Goal: Transaction & Acquisition: Purchase product/service

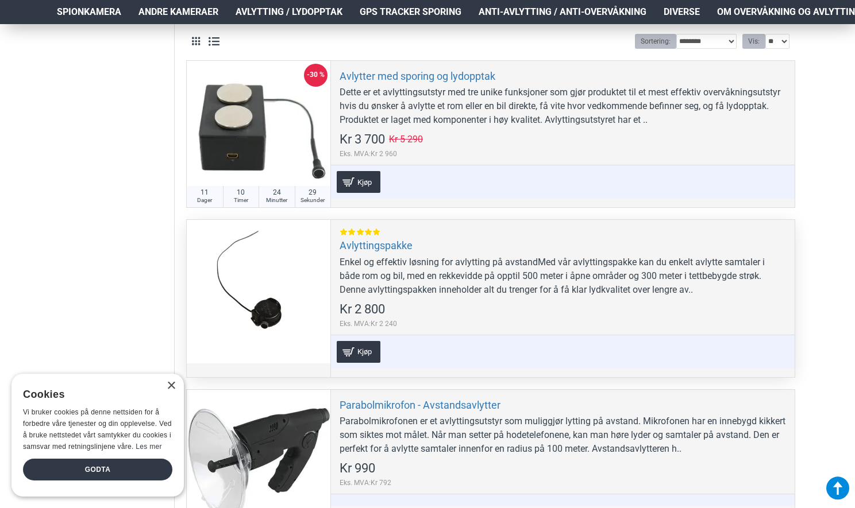
scroll to position [360, 0]
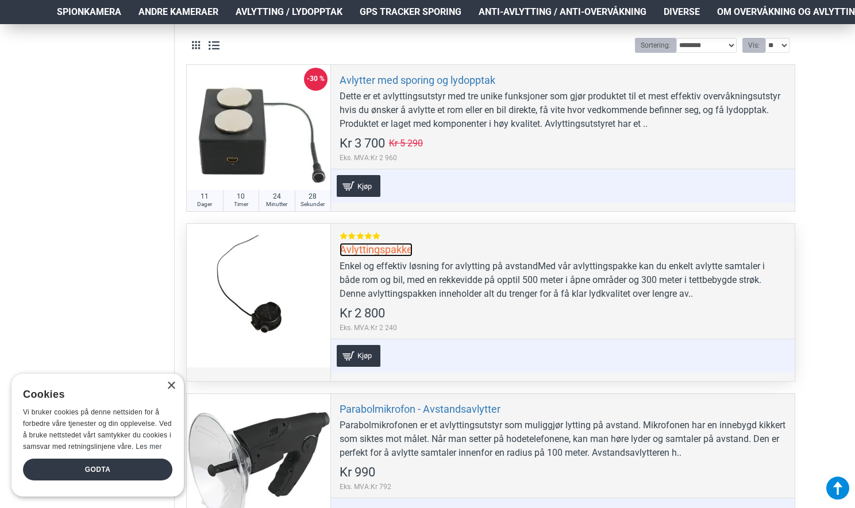
click at [354, 252] on link "Avlyttingspakke" at bounding box center [375, 249] width 73 height 13
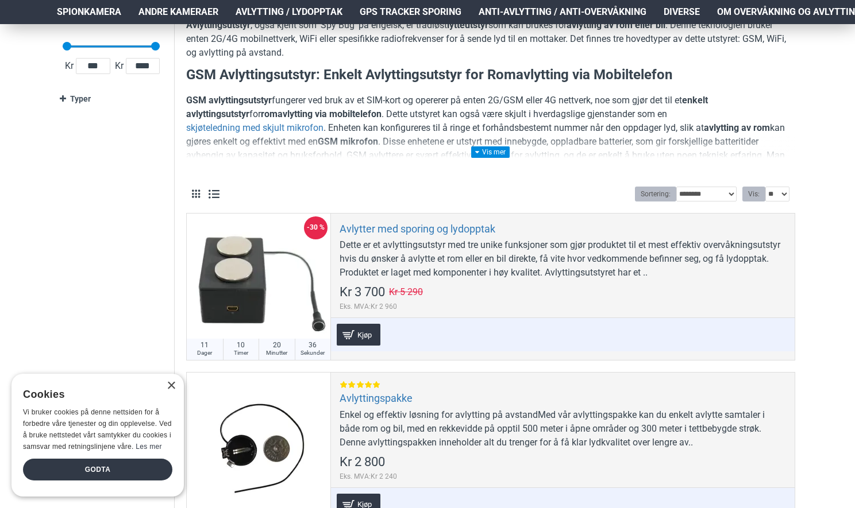
scroll to position [210, 0]
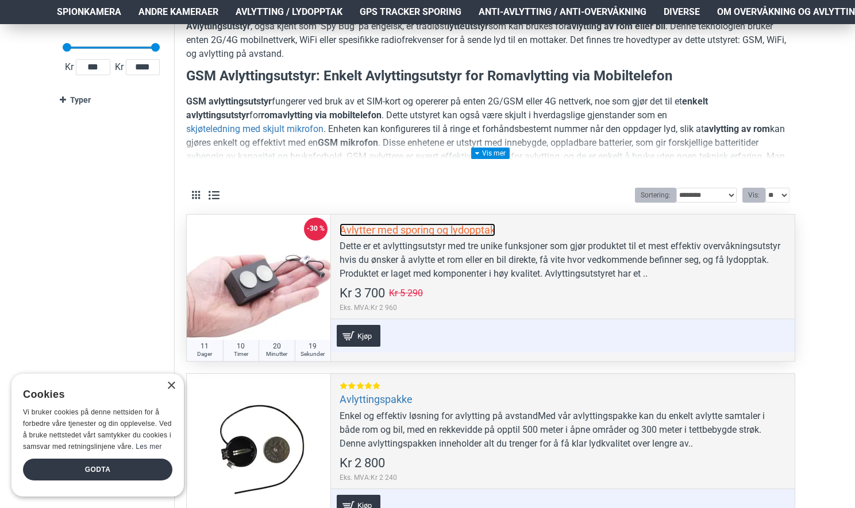
click at [402, 230] on link "Avlytter med sporing og lydopptak" at bounding box center [417, 229] width 156 height 13
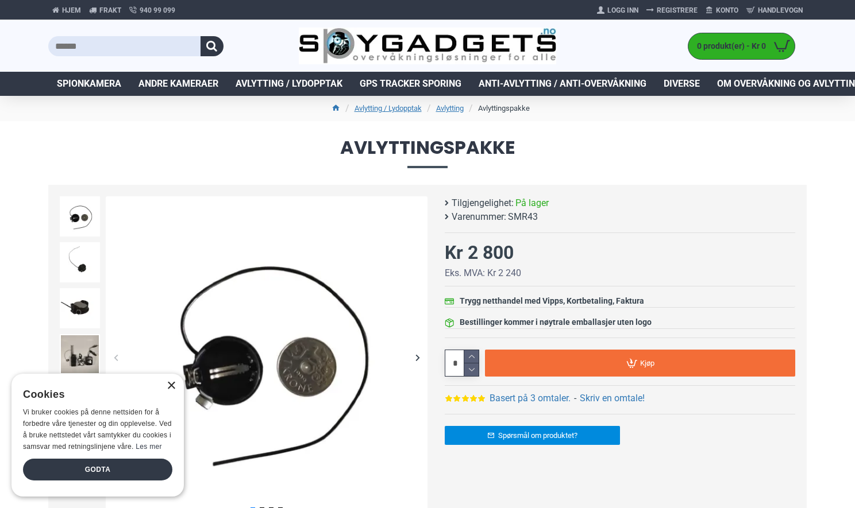
click at [168, 387] on div "×" at bounding box center [171, 386] width 9 height 9
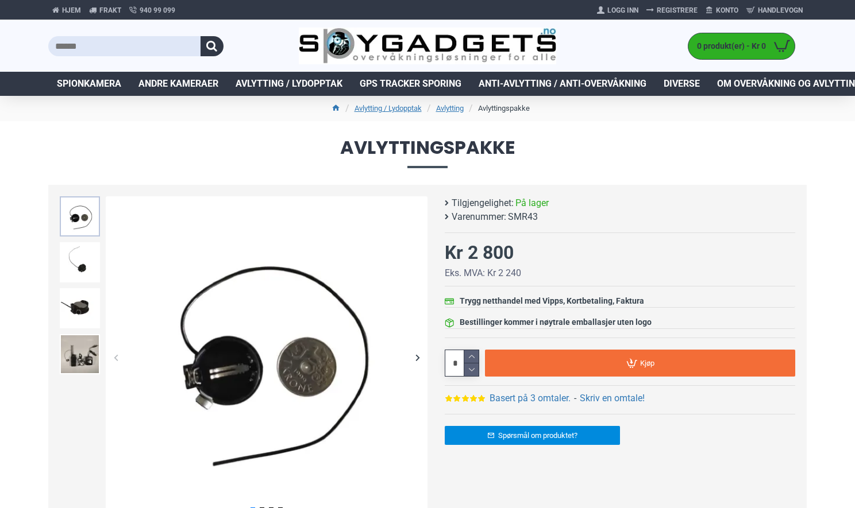
click at [83, 214] on img at bounding box center [80, 216] width 40 height 40
click at [82, 251] on img at bounding box center [80, 262] width 40 height 40
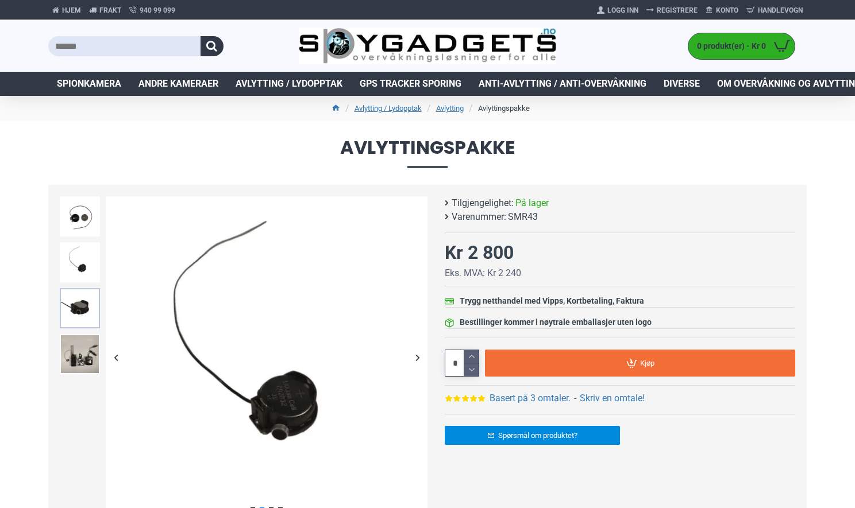
click at [82, 295] on img at bounding box center [80, 308] width 40 height 40
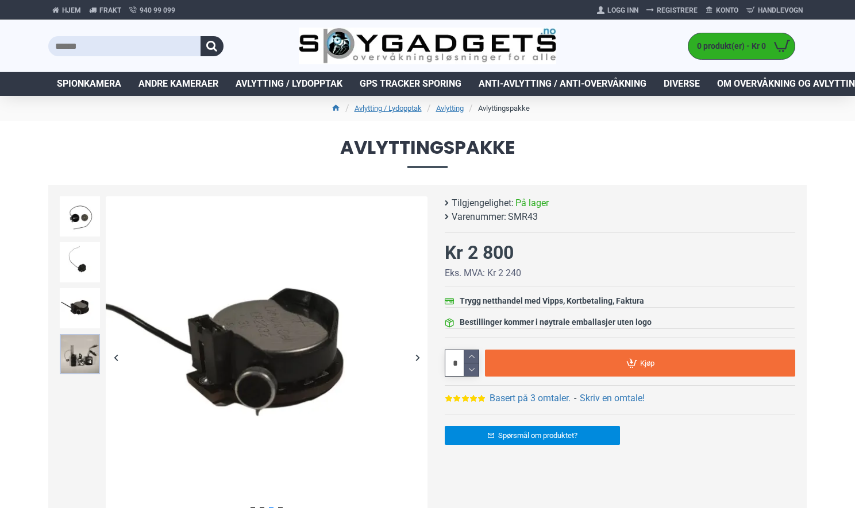
click at [83, 354] on img at bounding box center [80, 354] width 40 height 40
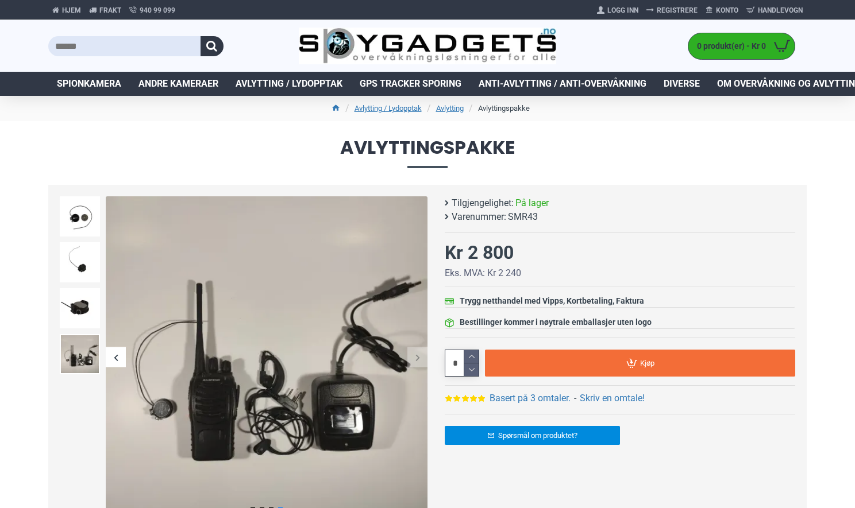
click at [424, 355] on div "Next slide" at bounding box center [417, 358] width 20 height 20
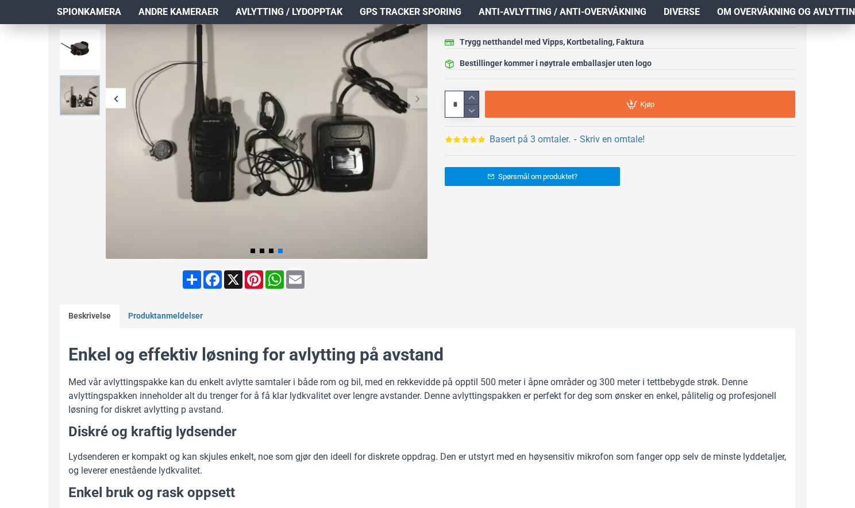
scroll to position [248, 0]
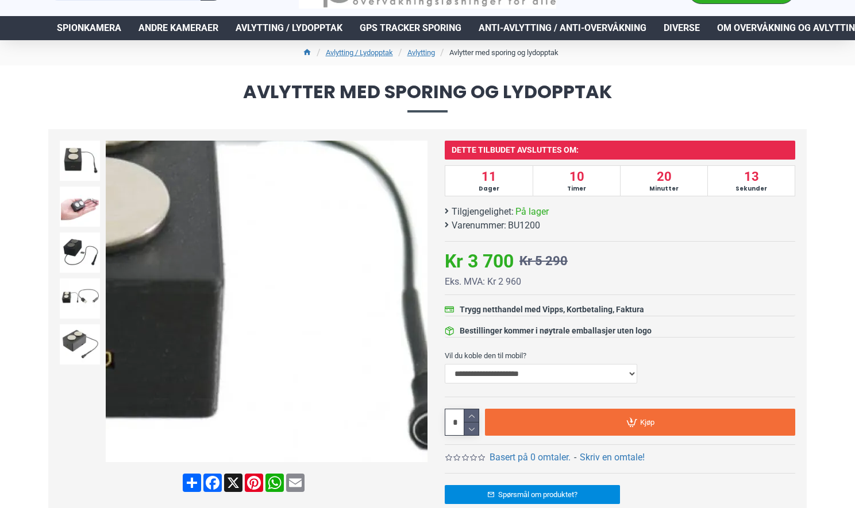
scroll to position [53, 0]
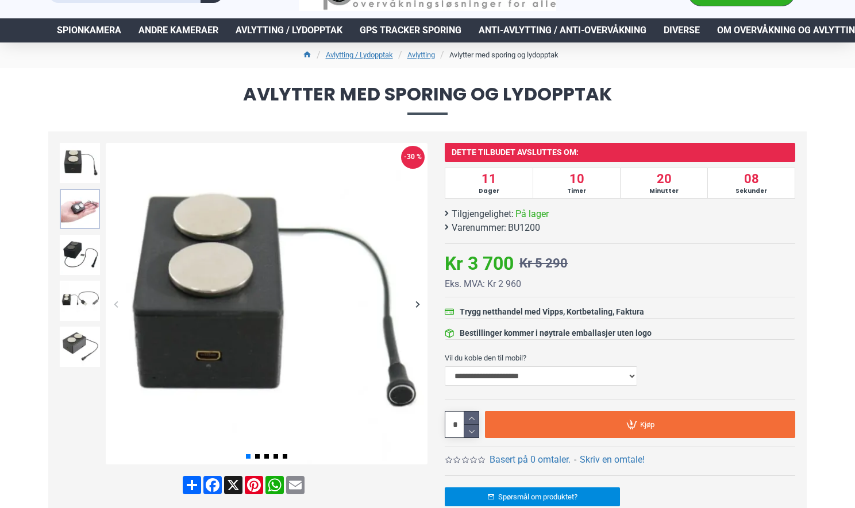
click at [69, 201] on img at bounding box center [80, 209] width 40 height 40
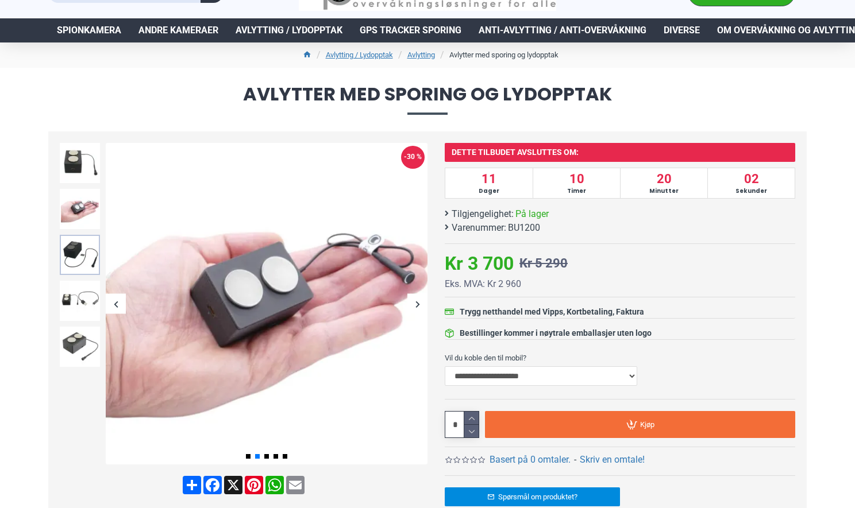
click at [74, 251] on img at bounding box center [80, 255] width 40 height 40
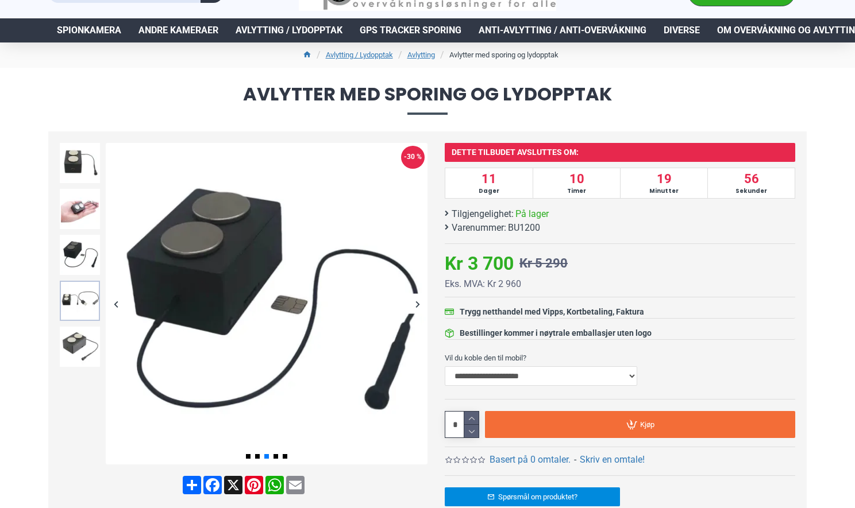
click at [74, 302] on img at bounding box center [80, 301] width 40 height 40
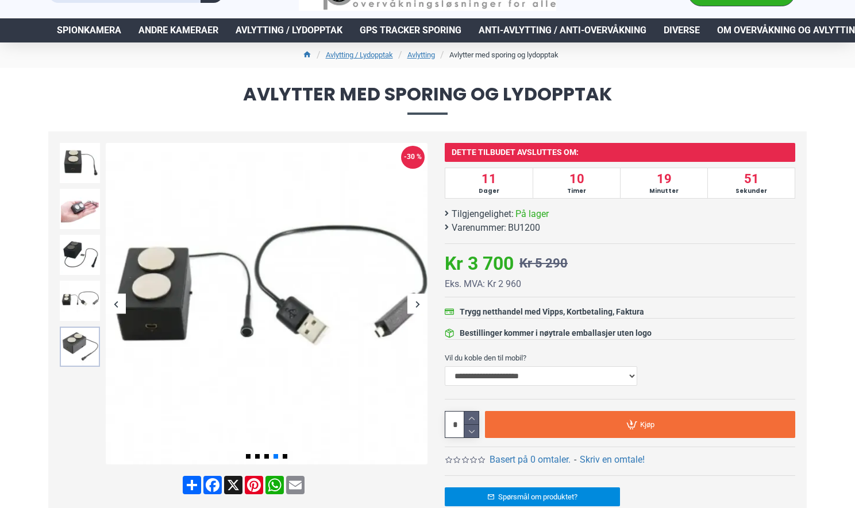
click at [74, 339] on img at bounding box center [80, 347] width 40 height 40
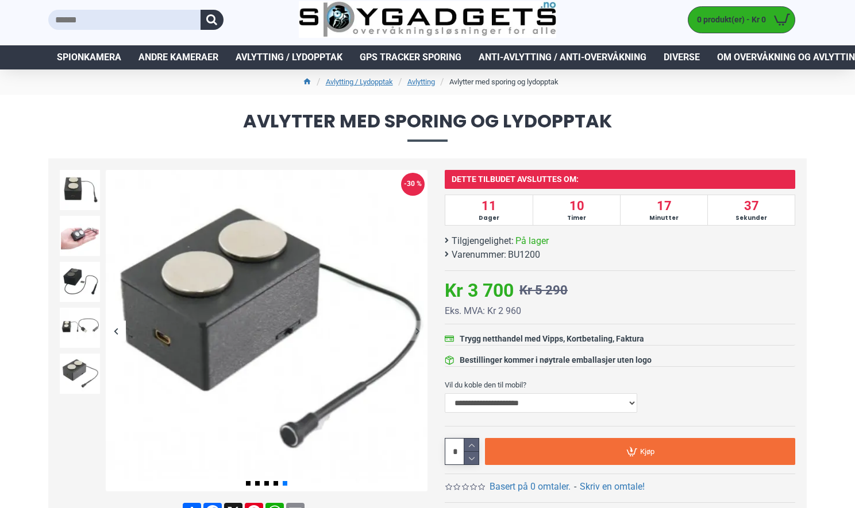
scroll to position [0, 0]
